Goal: Task Accomplishment & Management: Use online tool/utility

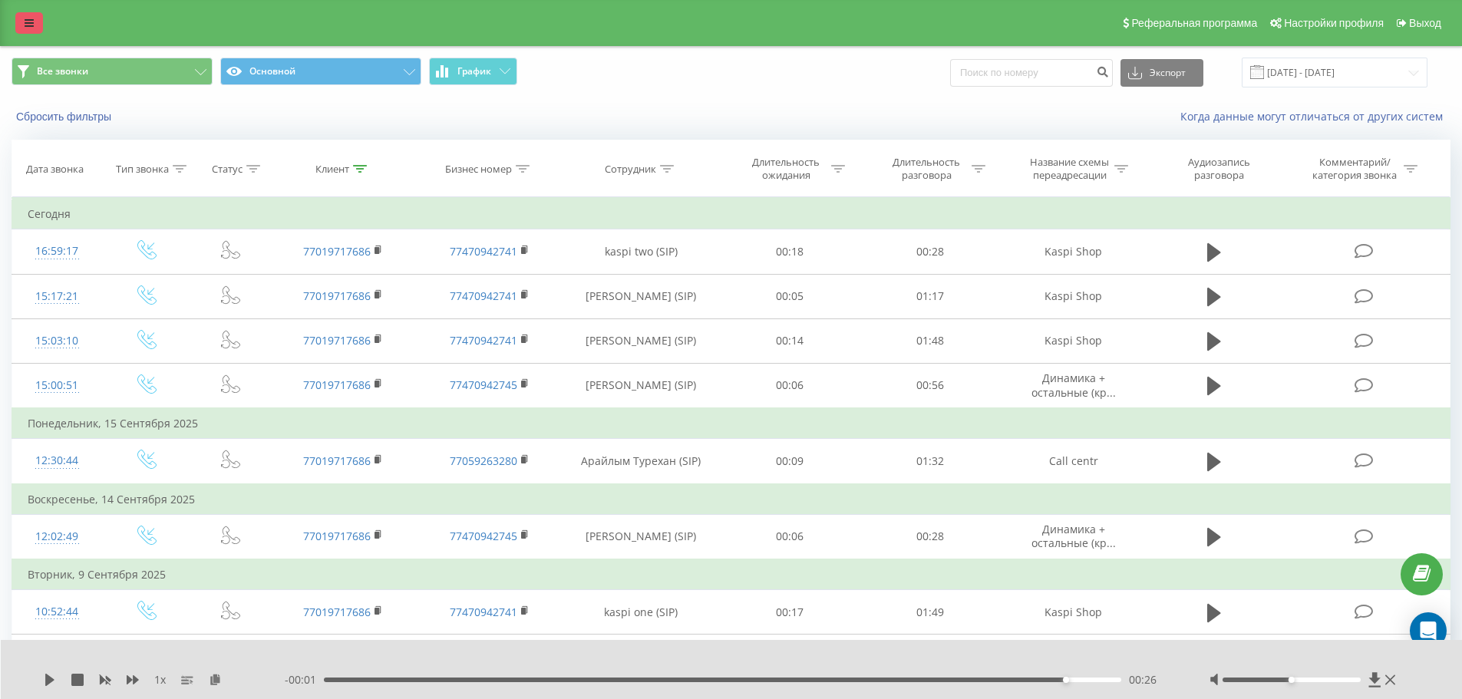
click at [35, 16] on link at bounding box center [29, 22] width 28 height 21
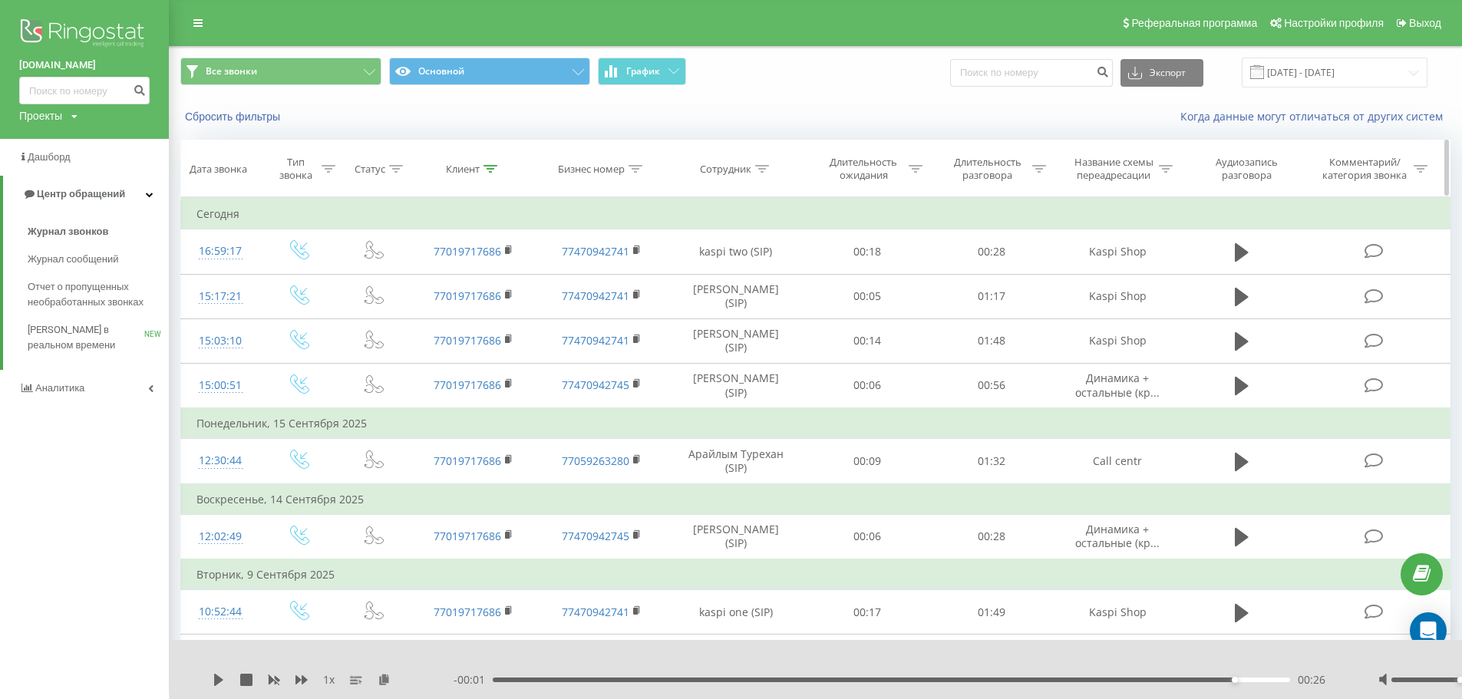
click at [496, 171] on icon at bounding box center [490, 169] width 14 height 8
click at [453, 275] on input "77019717686" at bounding box center [473, 278] width 135 height 27
paste input "[PHONE_NUMBER]"
type input "77059734052"
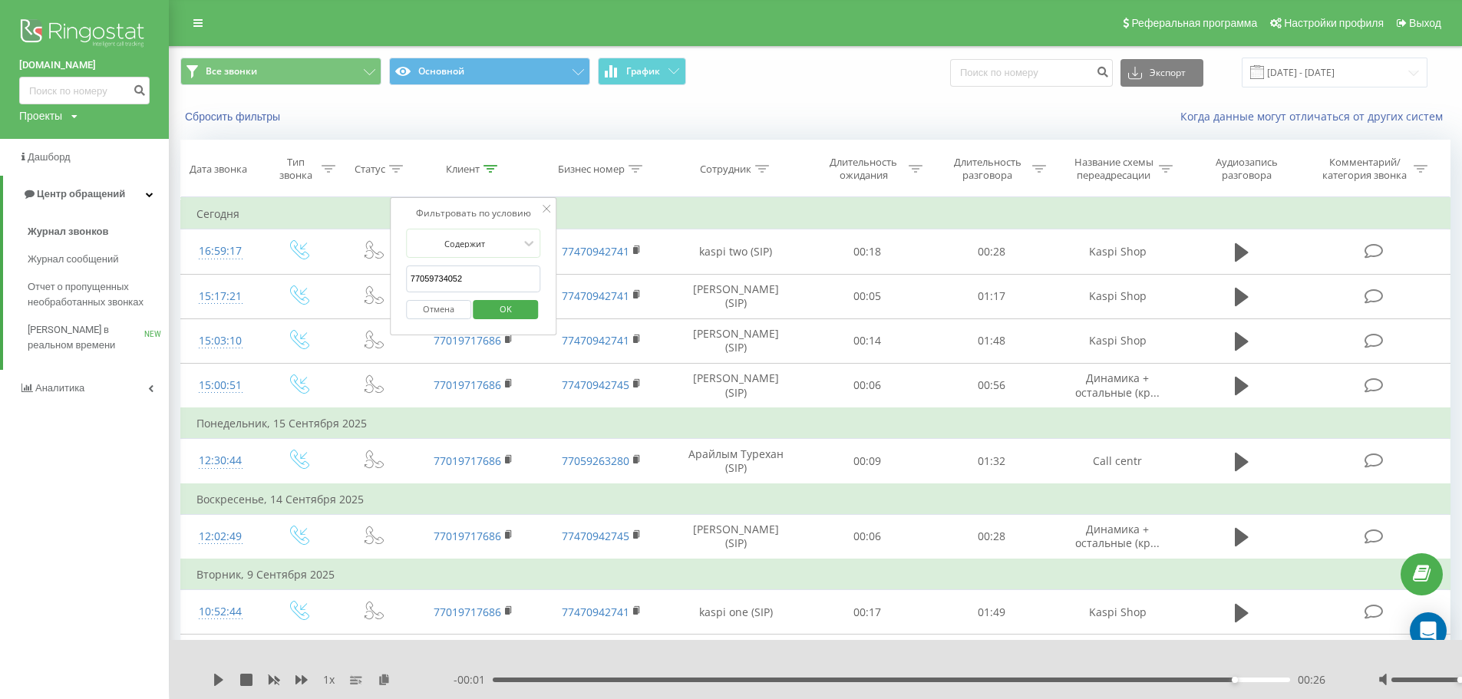
click at [526, 311] on span "OK" at bounding box center [505, 309] width 43 height 24
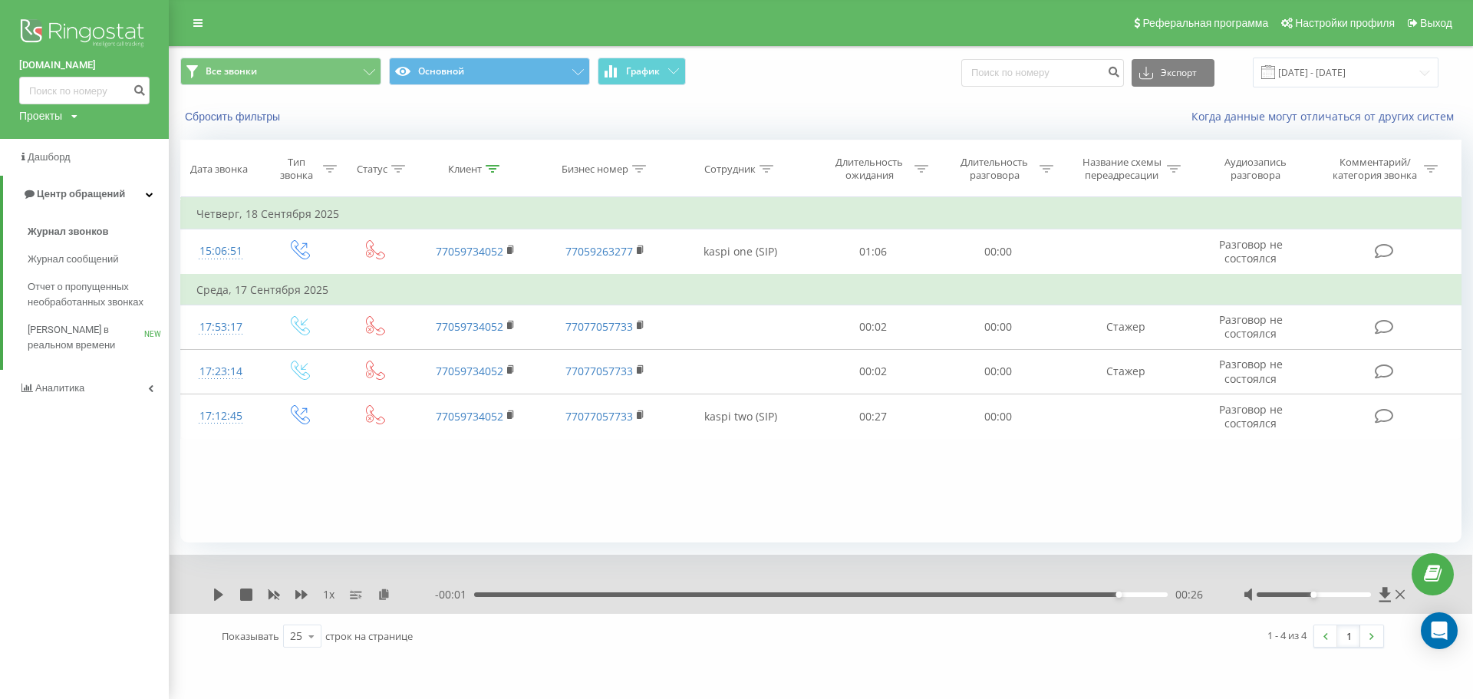
click at [839, 467] on div "Фильтровать по условию Равно Введите значение Отмена OK Фильтровать по условию …" at bounding box center [820, 369] width 1281 height 345
click at [121, 237] on link "Журнал звонков" at bounding box center [98, 232] width 141 height 28
